Goal: Connect with others: Connect with others

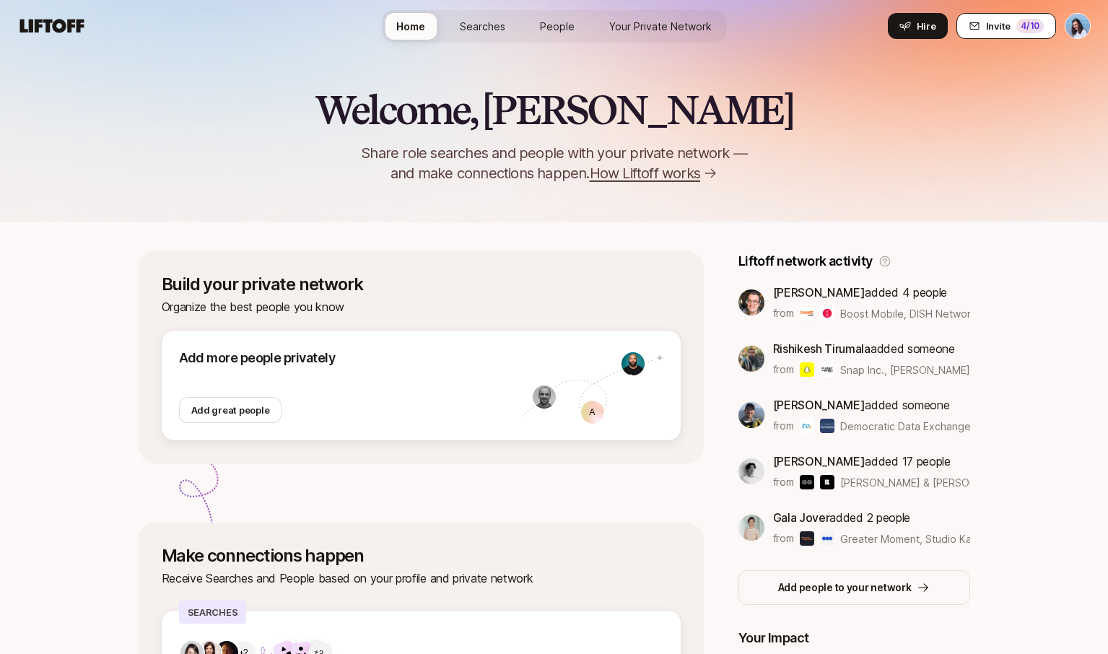
click at [978, 22] on icon at bounding box center [974, 25] width 9 height 7
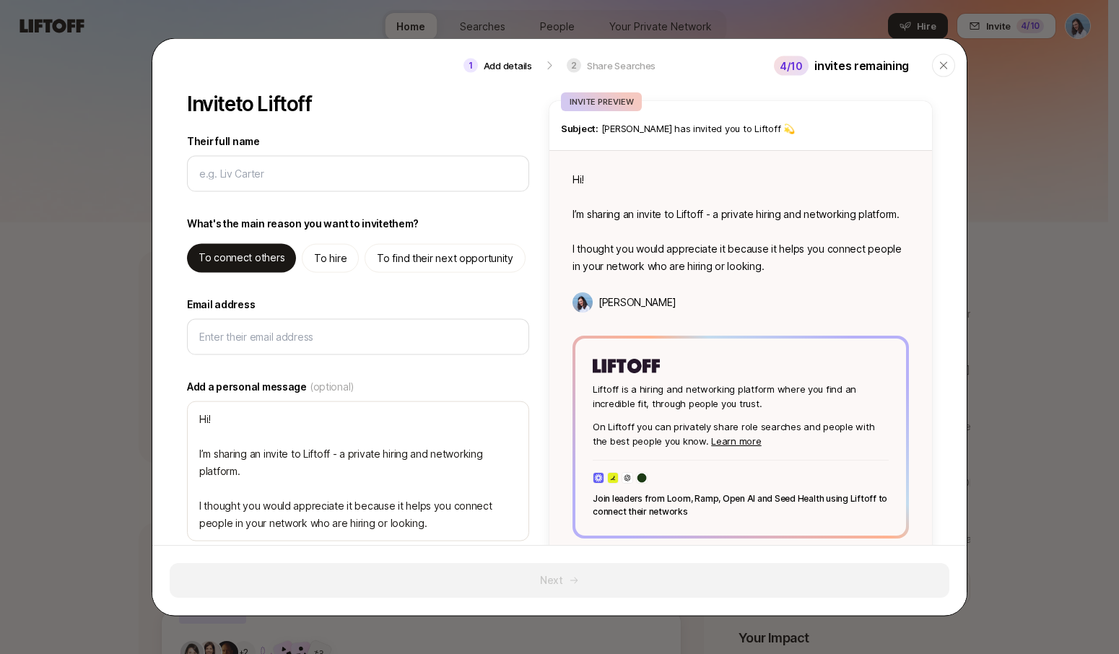
type textarea "x"
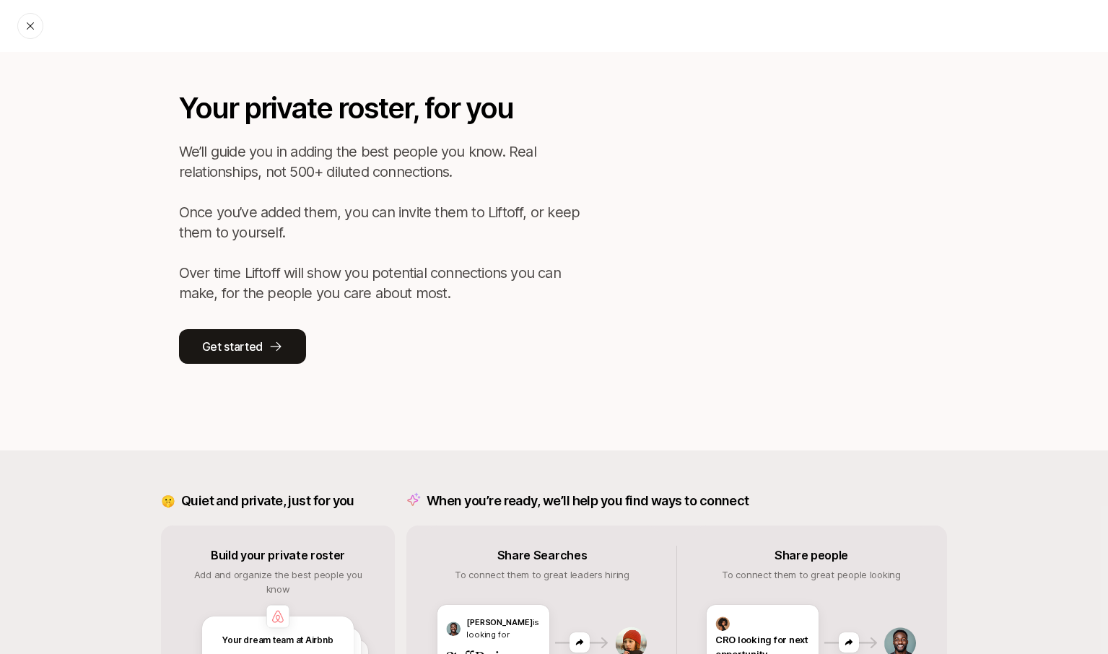
scroll to position [157, 0]
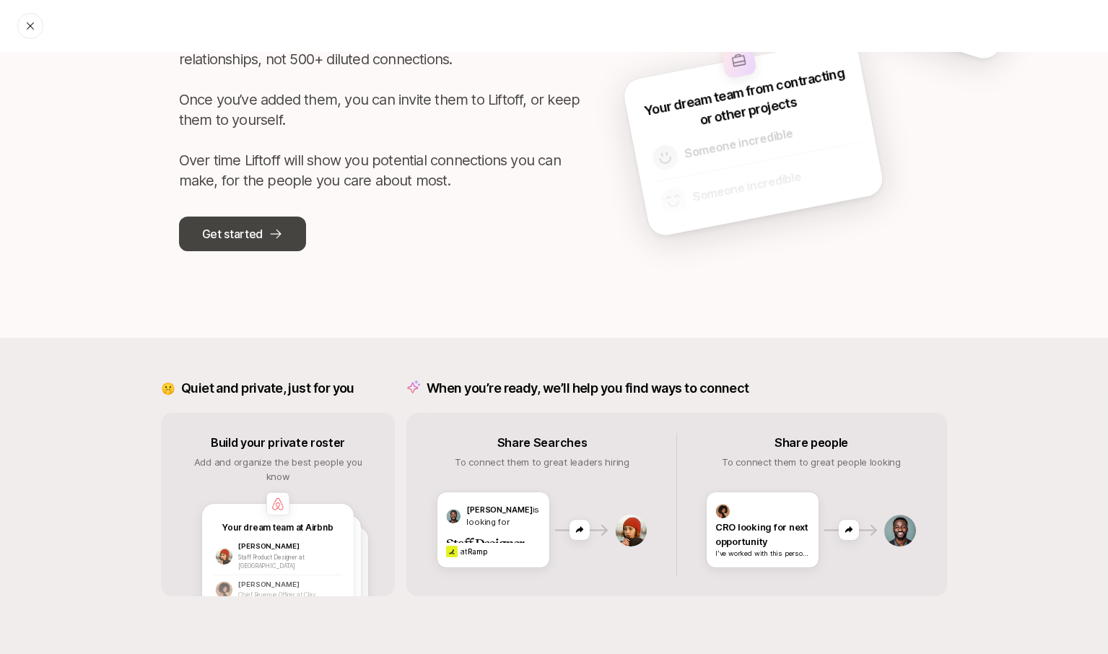
click at [233, 238] on p "Get started" at bounding box center [232, 234] width 61 height 19
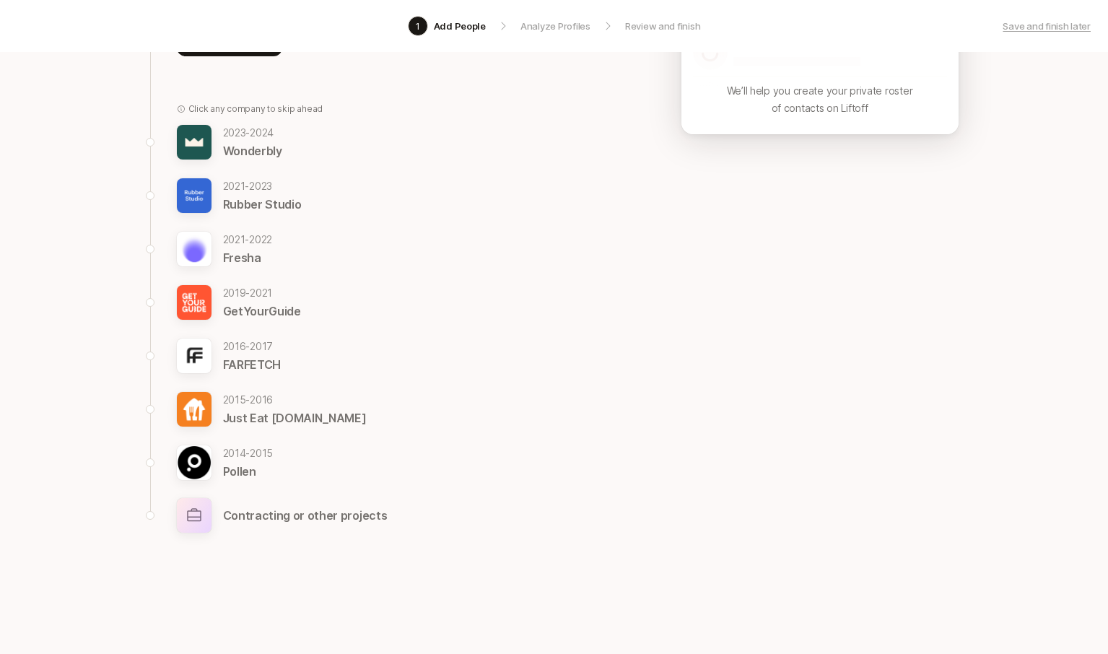
click at [243, 513] on p "Contracting or other projects" at bounding box center [305, 515] width 165 height 19
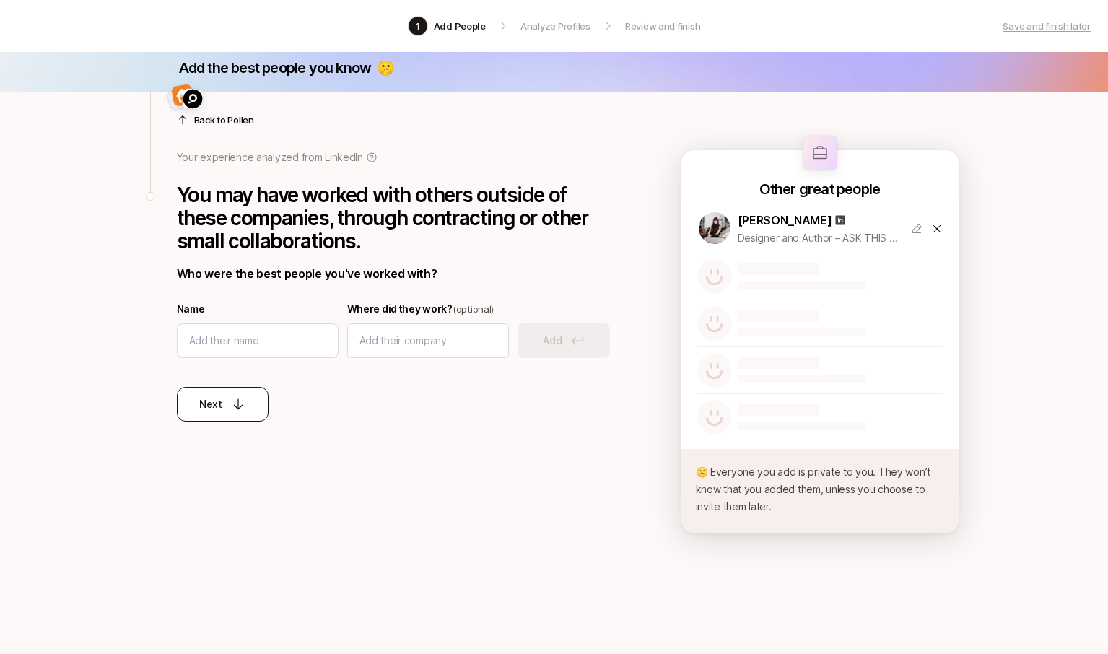
click at [229, 414] on button "Next" at bounding box center [223, 404] width 92 height 35
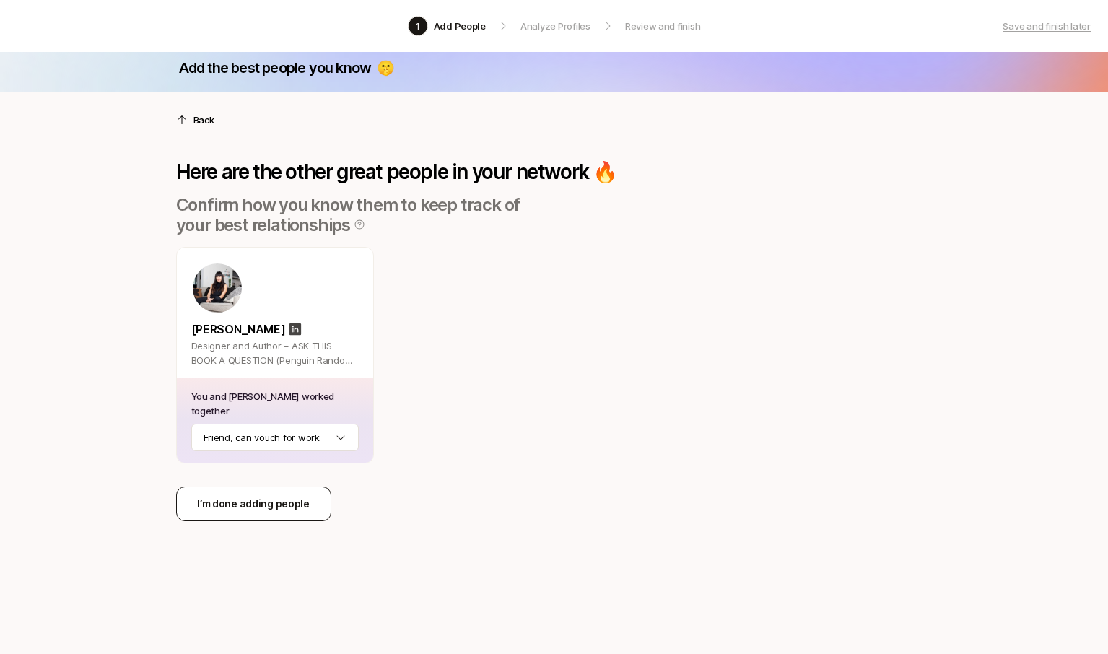
click at [235, 508] on p "I’m done adding people" at bounding box center [253, 503] width 113 height 17
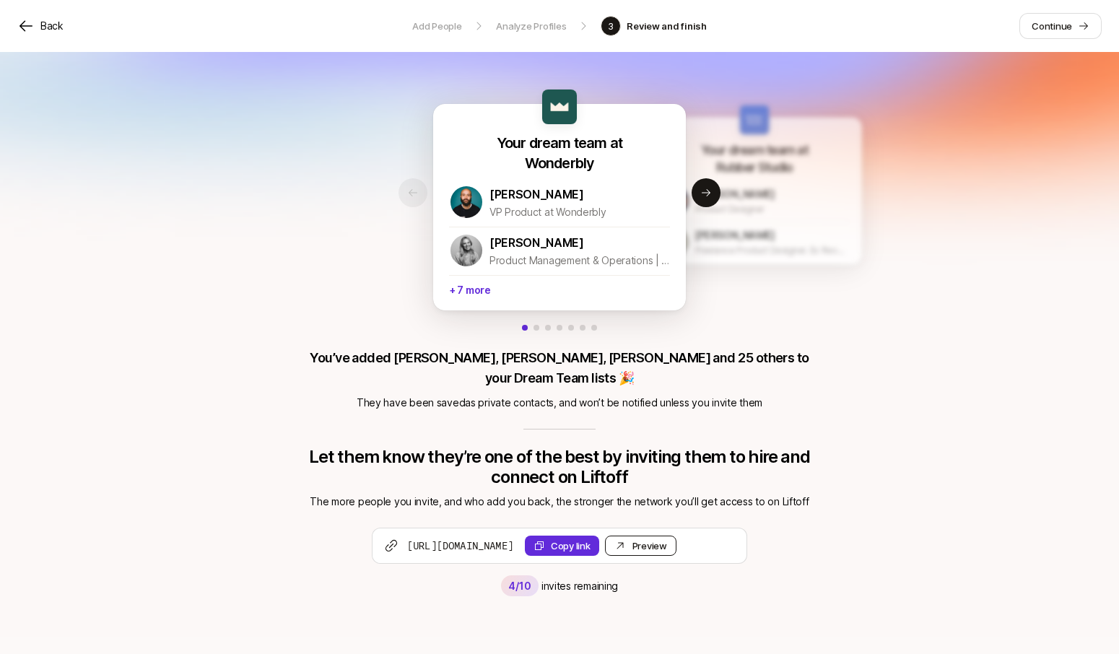
click at [667, 539] on div "Preview Invite" at bounding box center [650, 546] width 35 height 14
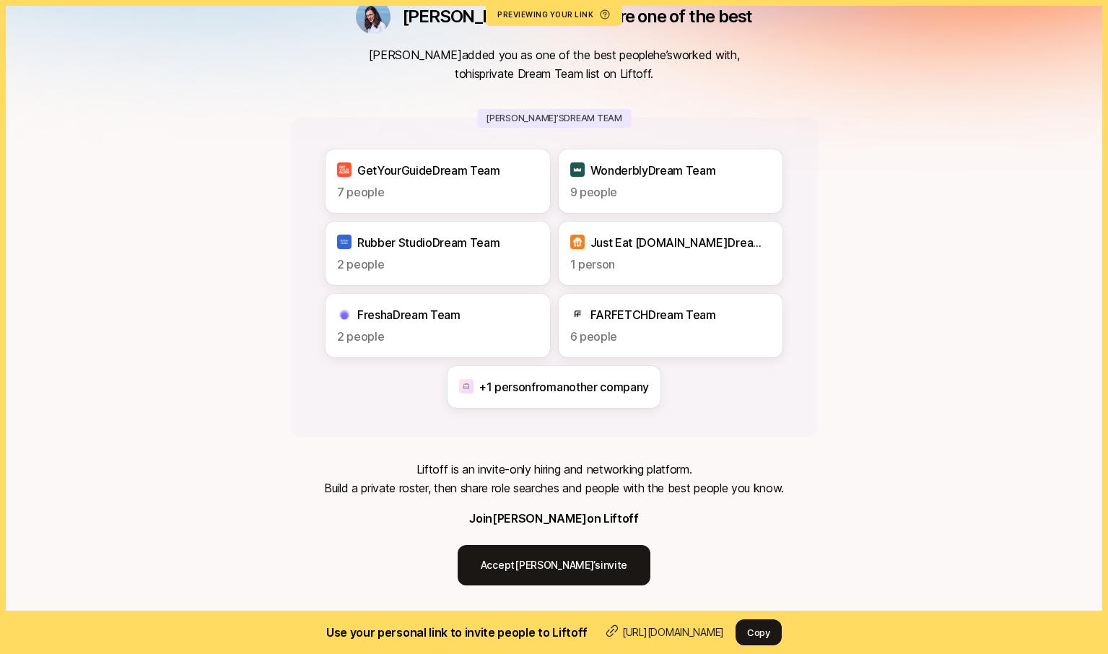
scroll to position [95, 0]
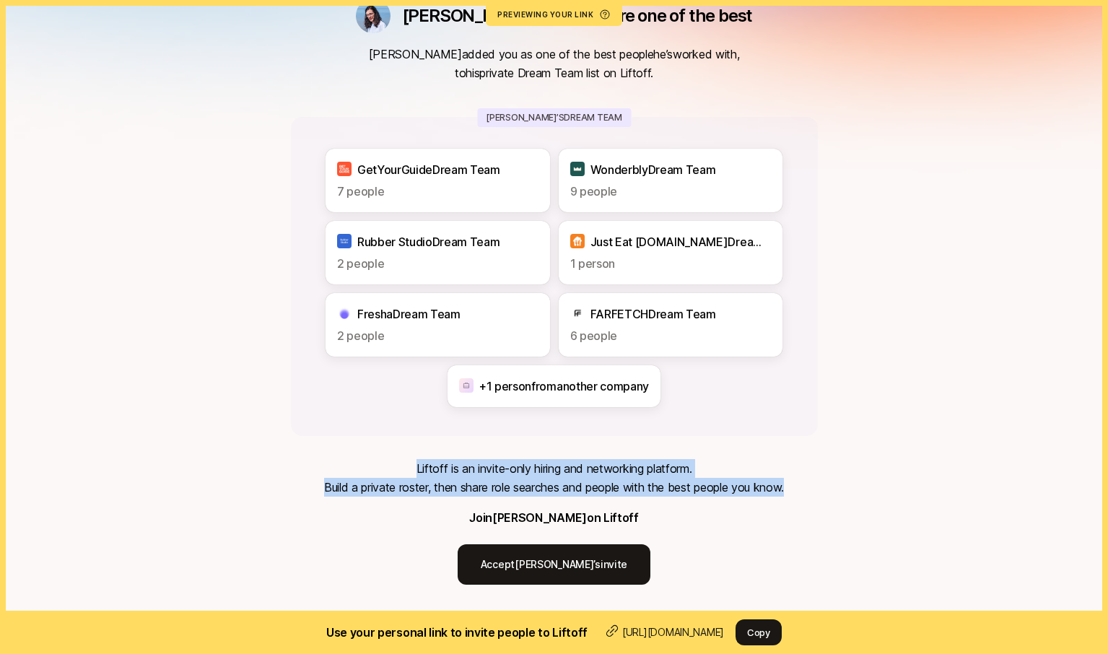
drag, startPoint x: 448, startPoint y: 462, endPoint x: 875, endPoint y: 520, distance: 430.6
click at [875, 520] on div "Dan thinks you’re one of the best Dan added you as one of the best people he’s …" at bounding box center [554, 274] width 1108 height 738
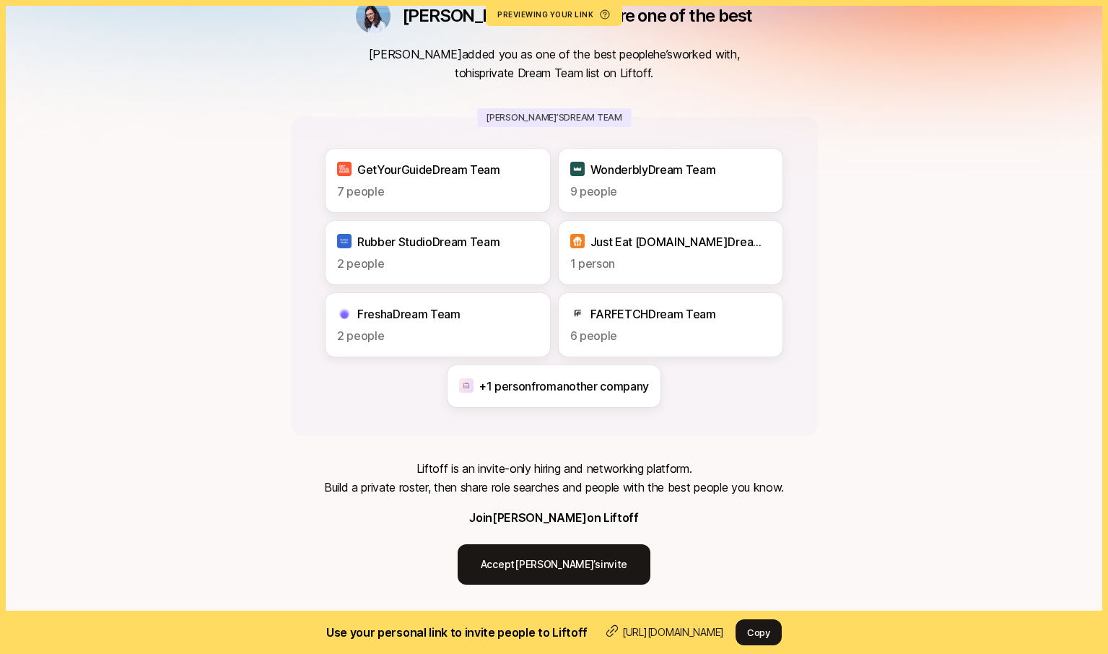
click at [896, 523] on div "Dan thinks you’re one of the best Dan added you as one of the best people he’s …" at bounding box center [554, 274] width 1108 height 738
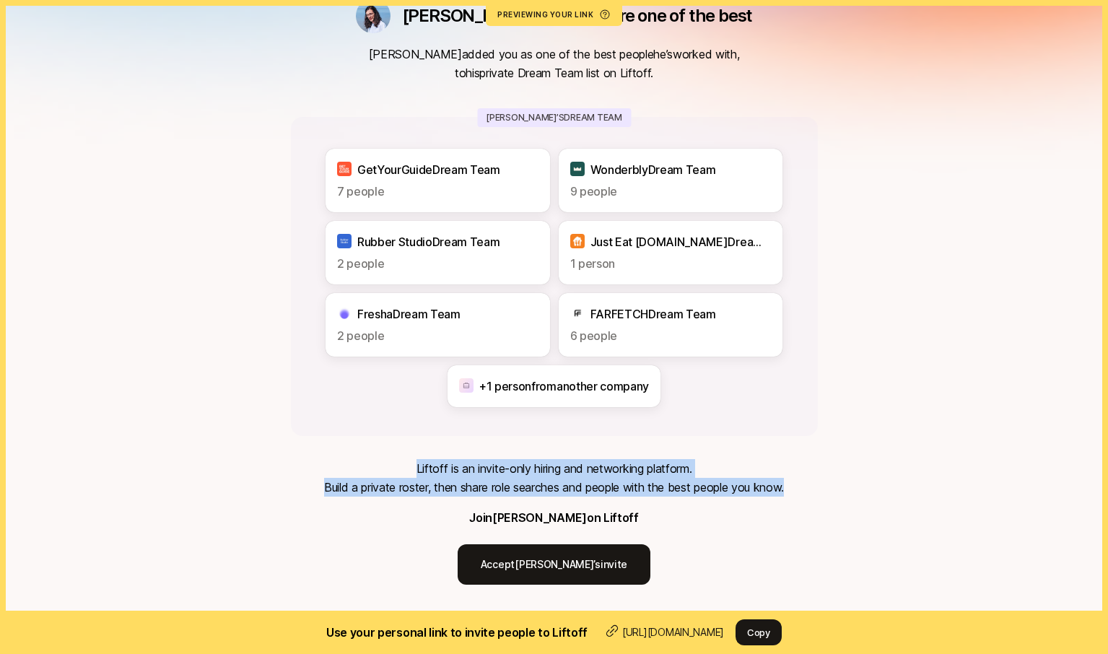
drag, startPoint x: 613, startPoint y: 515, endPoint x: 391, endPoint y: 464, distance: 227.4
click at [391, 464] on div "Liftoff is an invite-only hiring and networking platform. Build a private roste…" at bounding box center [554, 522] width 460 height 126
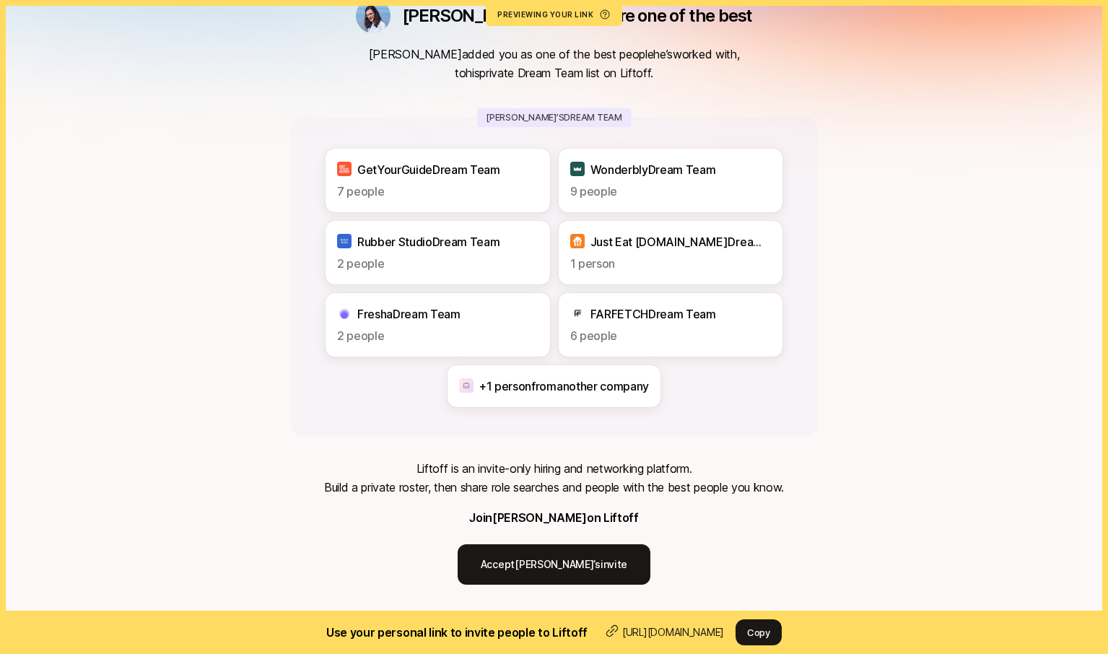
click at [904, 391] on div "Dan thinks you’re one of the best Dan added you as one of the best people he’s …" at bounding box center [554, 274] width 1108 height 738
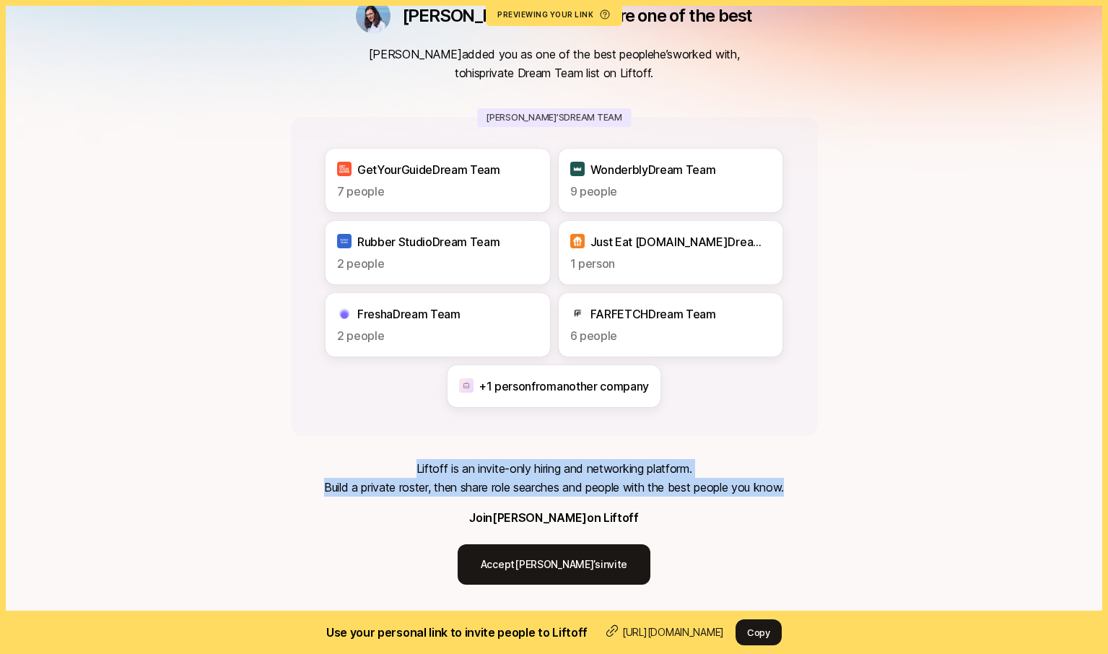
drag, startPoint x: 409, startPoint y: 466, endPoint x: 874, endPoint y: 500, distance: 466.2
click at [865, 500] on div "Dan thinks you’re one of the best Dan added you as one of the best people he’s …" at bounding box center [554, 274] width 1108 height 738
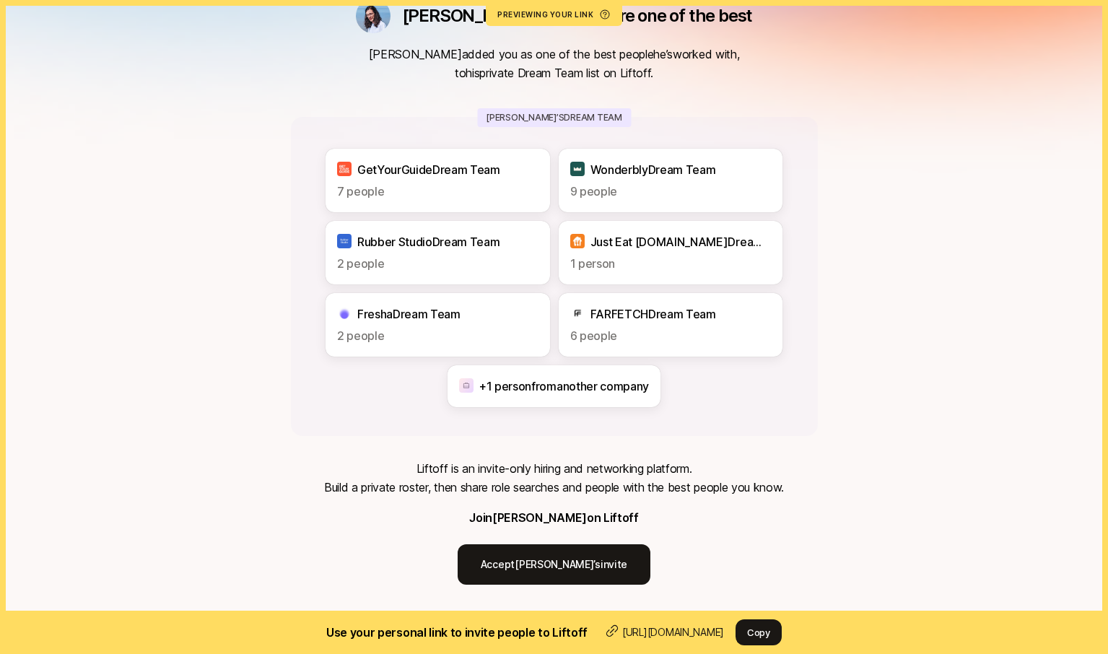
click at [874, 499] on div "Dan thinks you’re one of the best Dan added you as one of the best people he’s …" at bounding box center [554, 274] width 1108 height 738
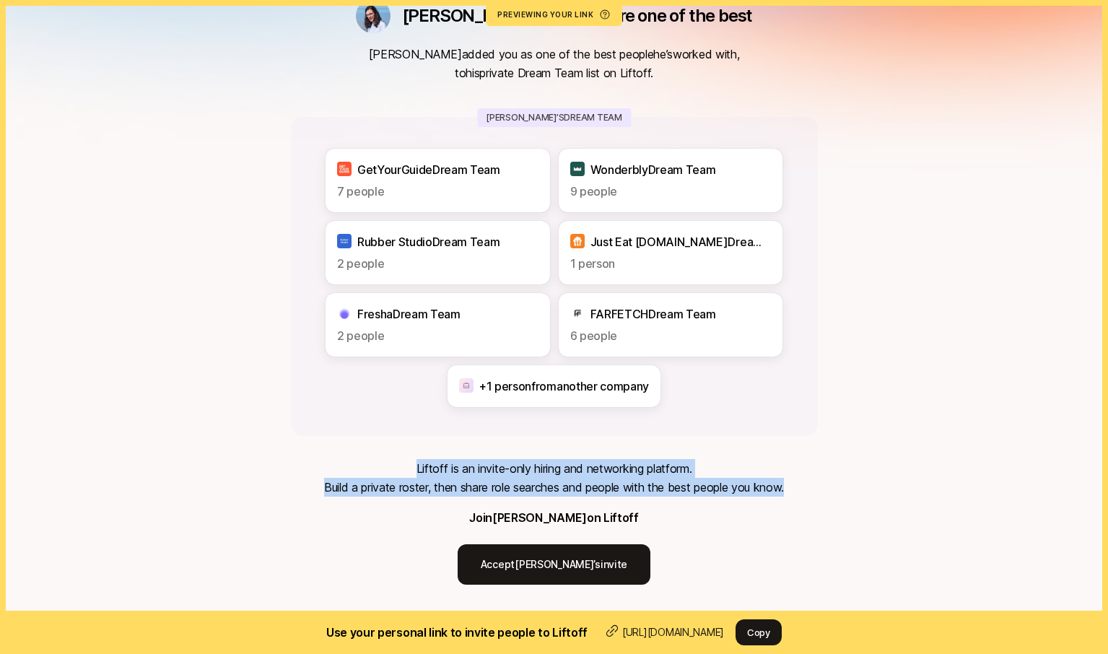
drag, startPoint x: 703, startPoint y: 490, endPoint x: 374, endPoint y: 470, distance: 329.9
click at [374, 470] on div "Dan thinks you’re one of the best Dan added you as one of the best people he’s …" at bounding box center [554, 274] width 1108 height 738
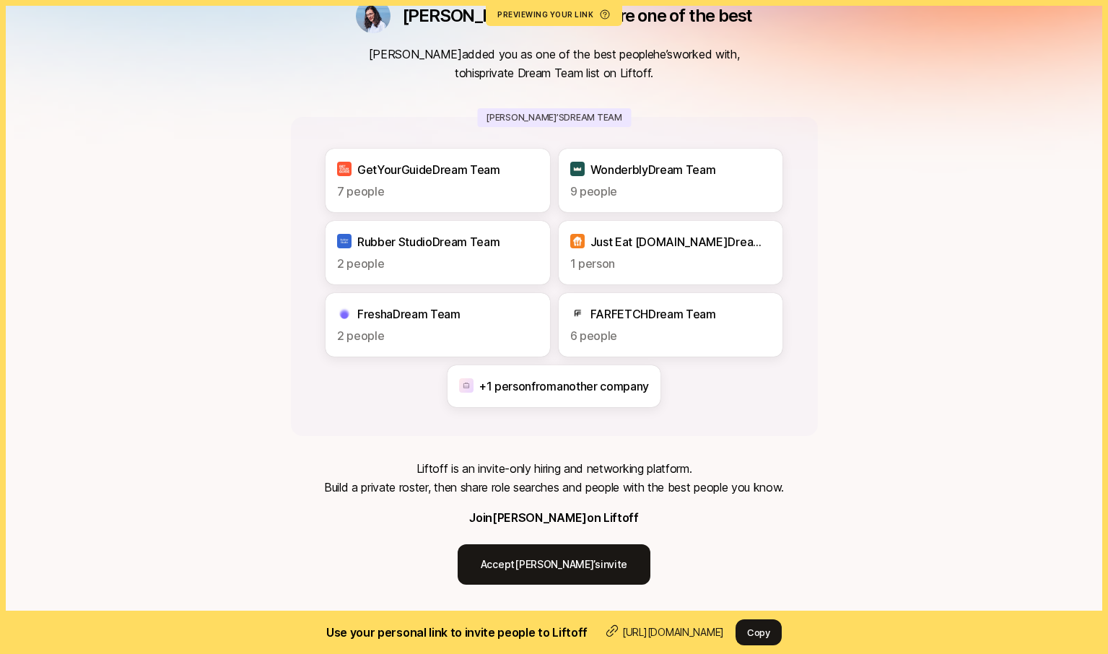
click at [926, 352] on div "Dan thinks you’re one of the best Dan added you as one of the best people he’s …" at bounding box center [554, 274] width 1108 height 738
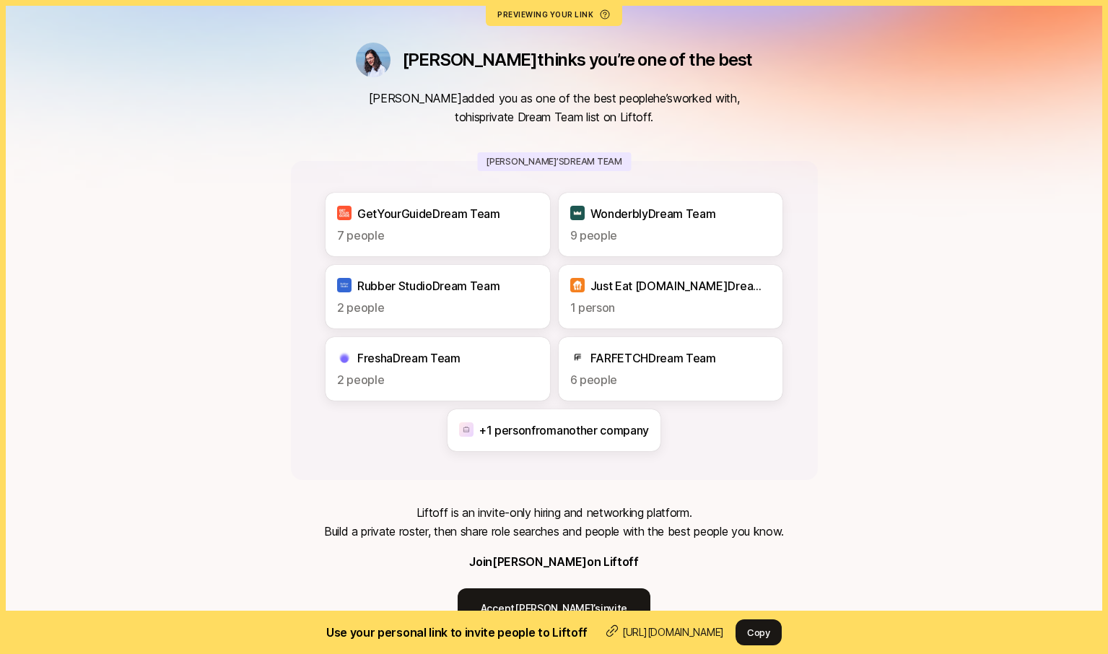
scroll to position [0, 0]
